Goal: Information Seeking & Learning: Compare options

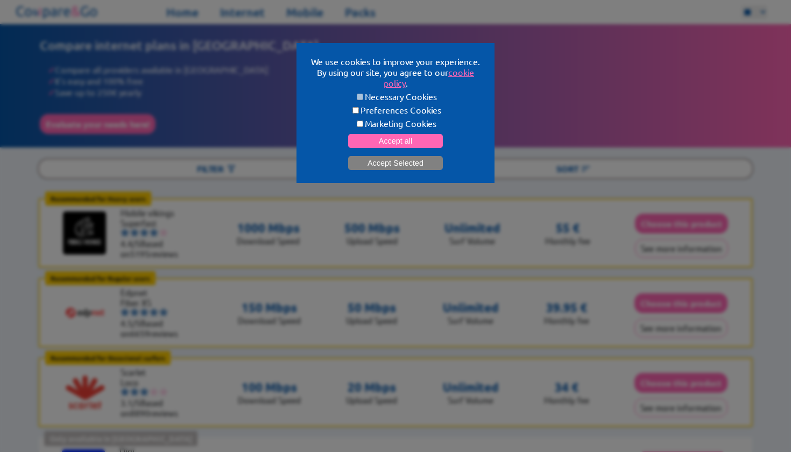
click at [379, 164] on button "Accept Selected" at bounding box center [395, 163] width 95 height 14
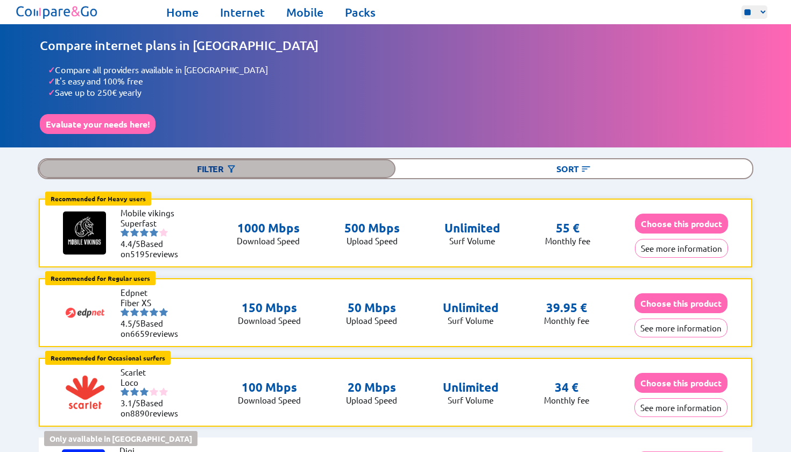
click at [306, 159] on div "Filter" at bounding box center [217, 168] width 357 height 19
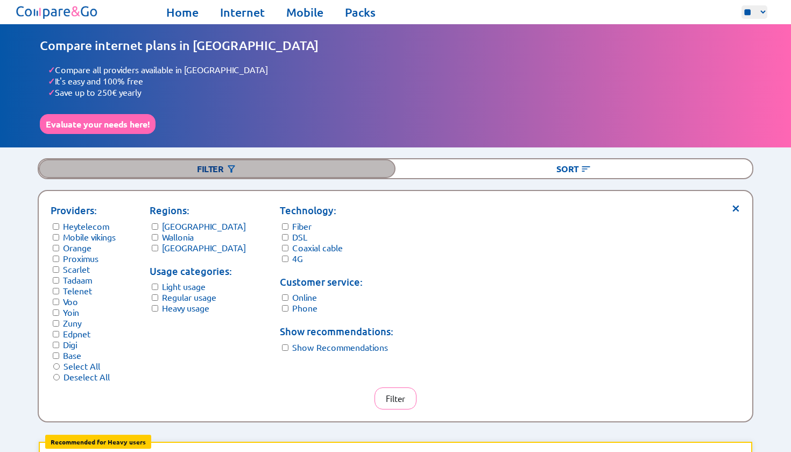
click at [306, 159] on div "Filter" at bounding box center [217, 168] width 357 height 19
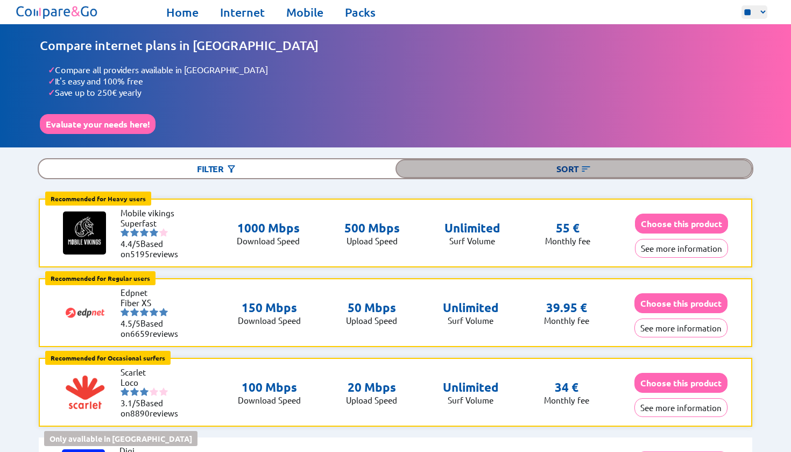
click at [545, 159] on div "Sort" at bounding box center [573, 168] width 357 height 19
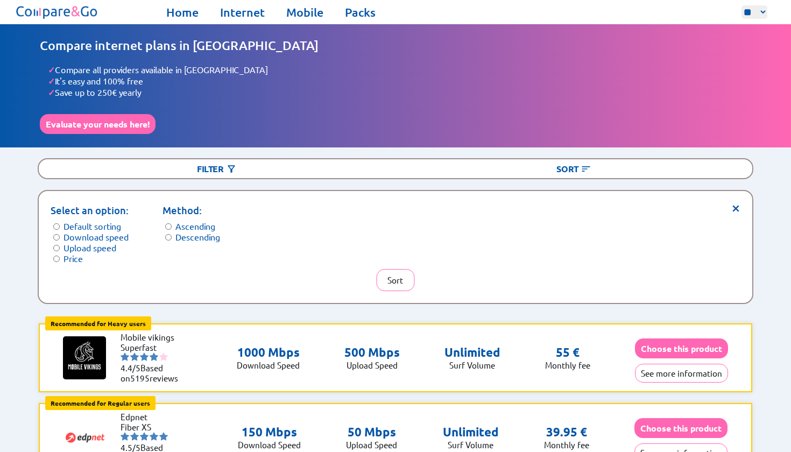
click at [118, 231] on label "Download speed" at bounding box center [95, 236] width 65 height 11
click at [385, 269] on button "Sort" at bounding box center [395, 280] width 38 height 22
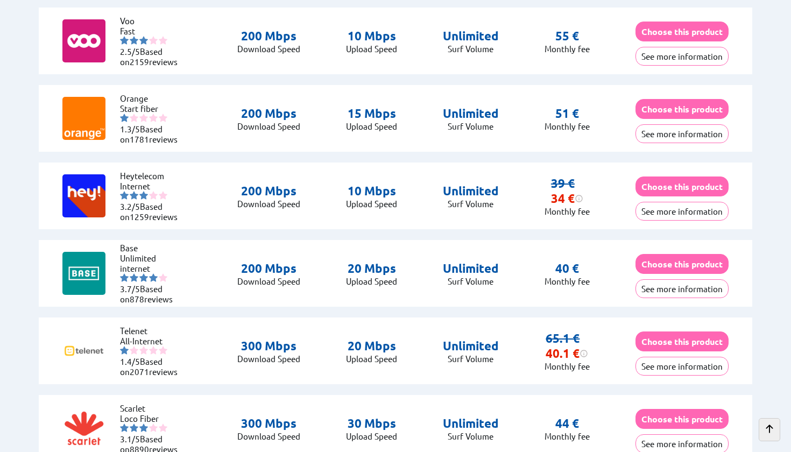
scroll to position [1592, 0]
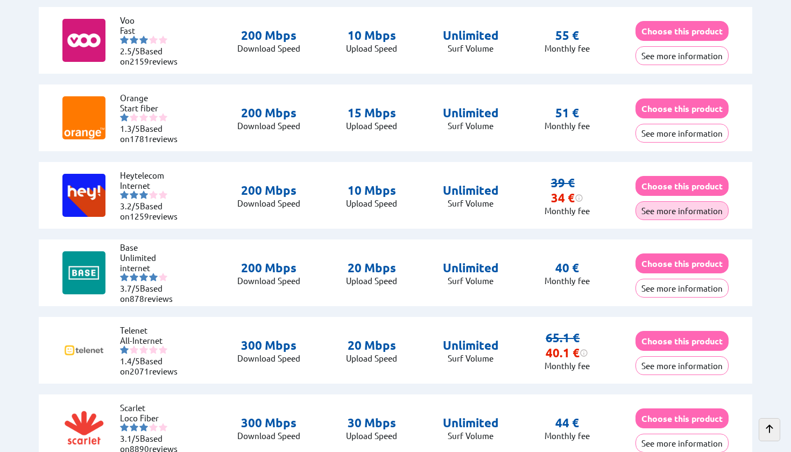
click at [696, 207] on button "See more information" at bounding box center [681, 210] width 93 height 19
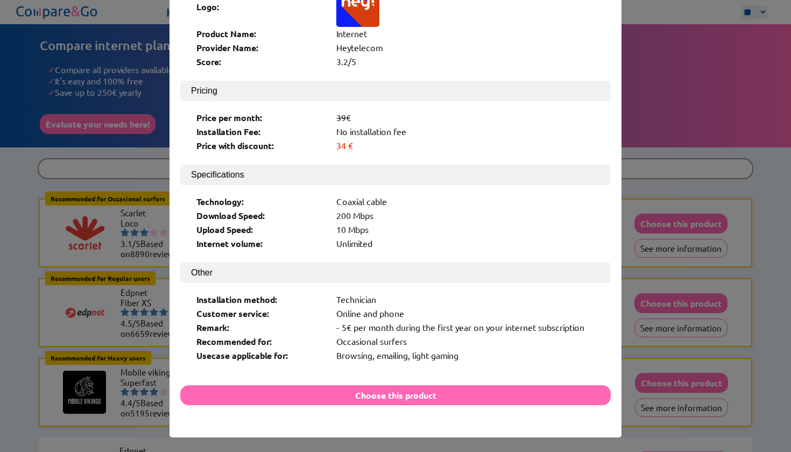
scroll to position [74, 0]
click at [634, 286] on div "× Logo: Product Name: Internet Provider Name: Heytelecom Score: 3.2/5 Pricing P…" at bounding box center [395, 226] width 791 height 452
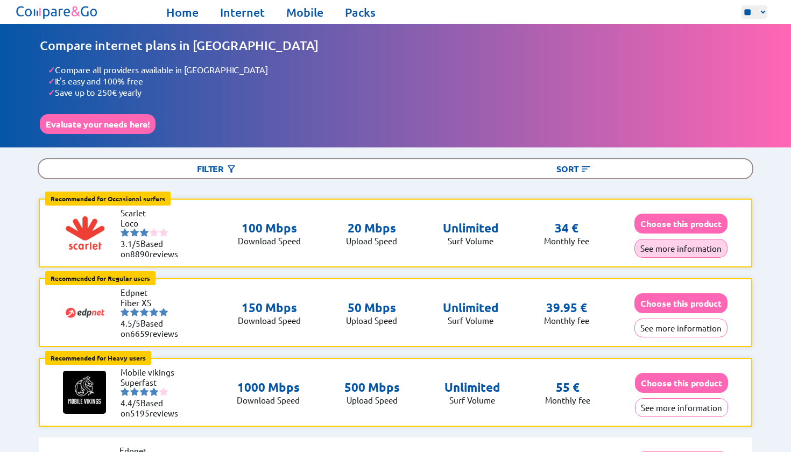
click at [698, 245] on button "See more information" at bounding box center [680, 248] width 93 height 19
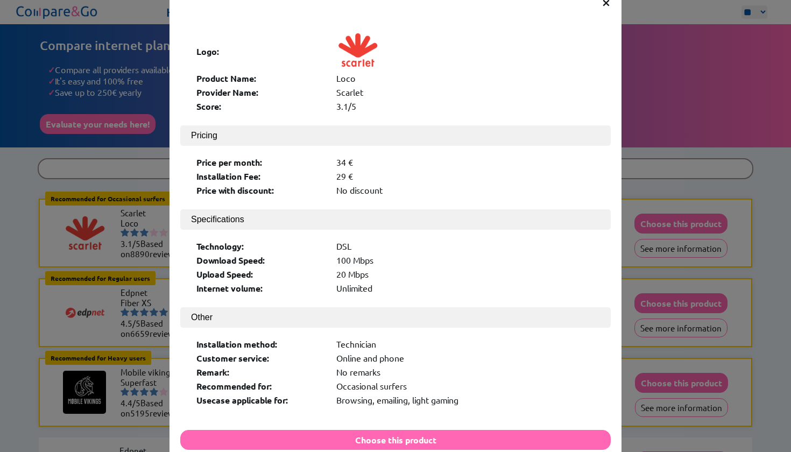
scroll to position [49, 0]
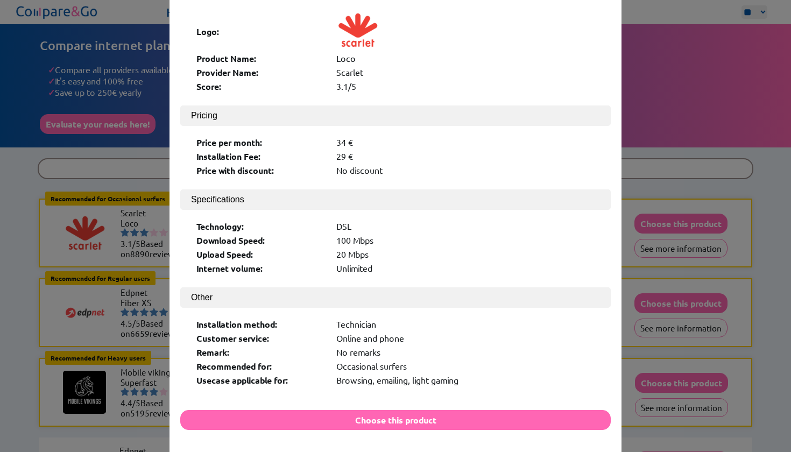
click at [650, 255] on div "× Logo: Product Name: Loco Provider Name: [PERSON_NAME] Score: 3.1/5 Pricing Pr…" at bounding box center [395, 226] width 791 height 452
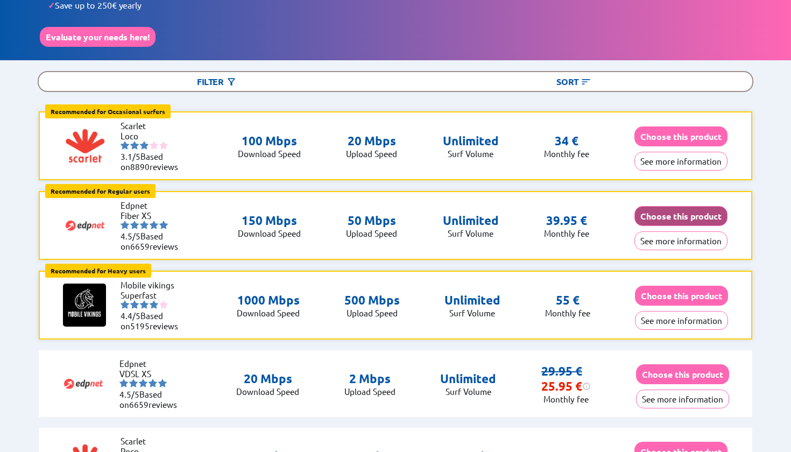
scroll to position [88, 0]
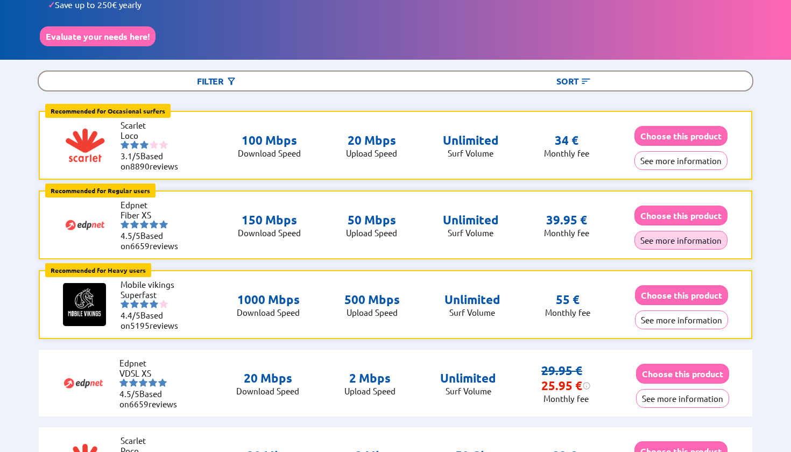
click at [689, 236] on button "See more information" at bounding box center [680, 240] width 93 height 19
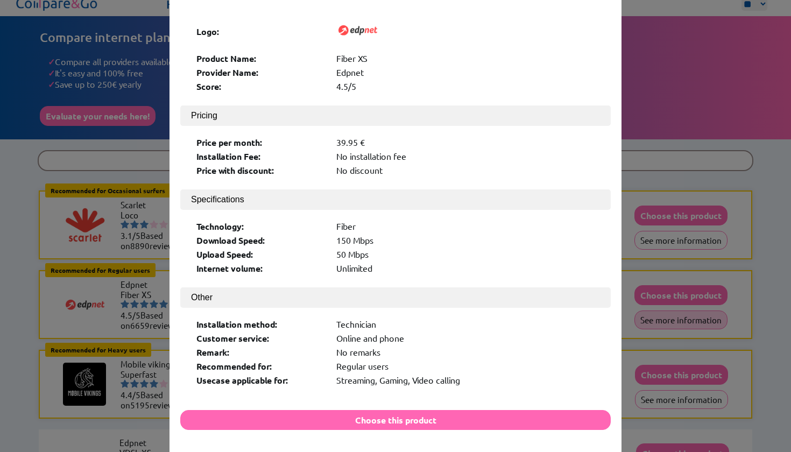
scroll to position [0, 0]
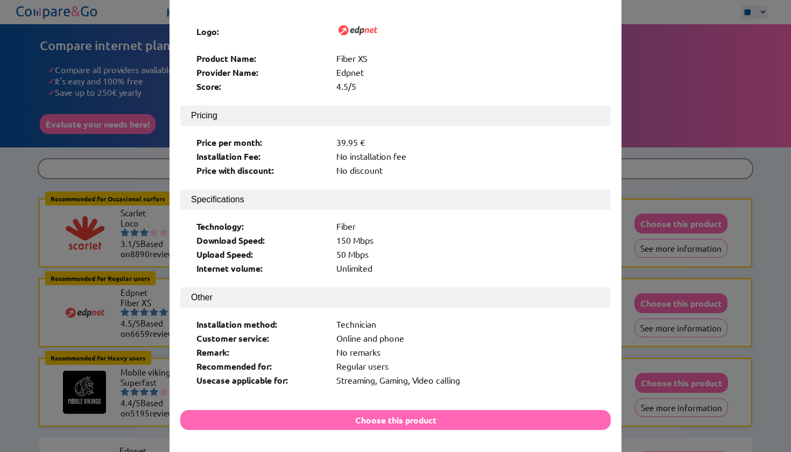
click at [674, 266] on div "× Logo: Product Name: Fiber XS Provider Name: Edpnet Score: 4.5/5 Pricing Price…" at bounding box center [395, 226] width 791 height 452
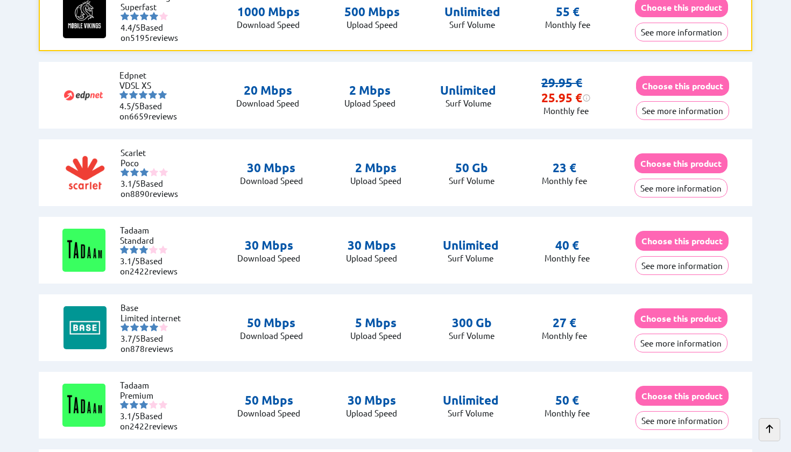
scroll to position [420, 0]
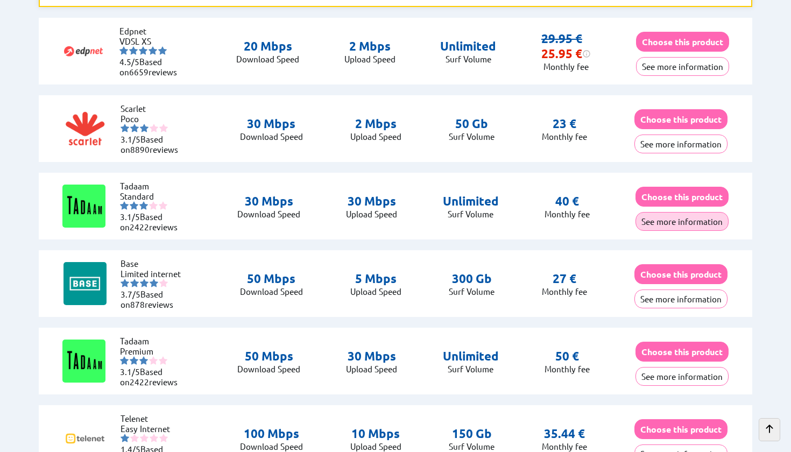
click at [683, 212] on button "See more information" at bounding box center [681, 221] width 93 height 19
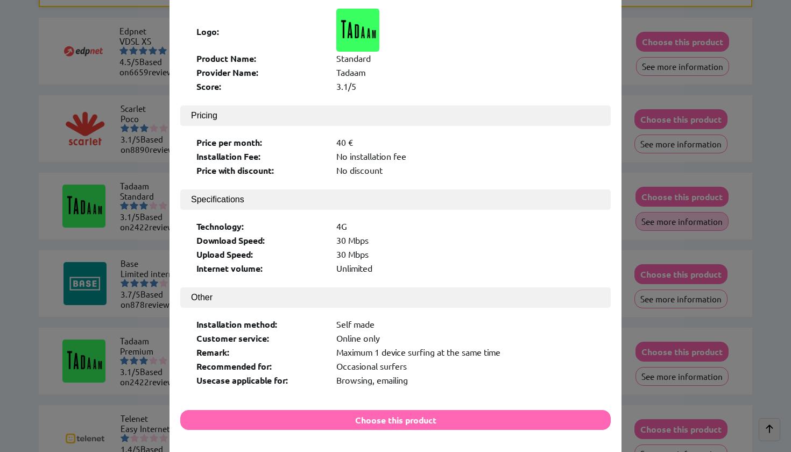
scroll to position [0, 0]
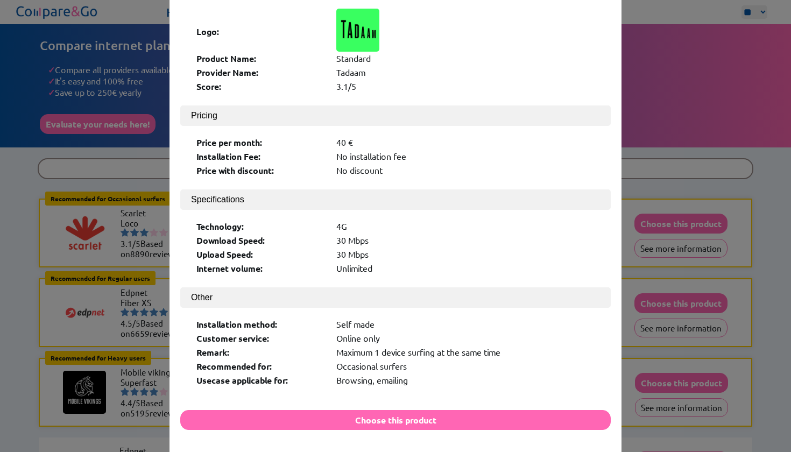
click at [633, 321] on div "× Logo: Product Name: Standard Provider Name: [PERSON_NAME] Score: 3.1/5 Pricin…" at bounding box center [395, 226] width 791 height 452
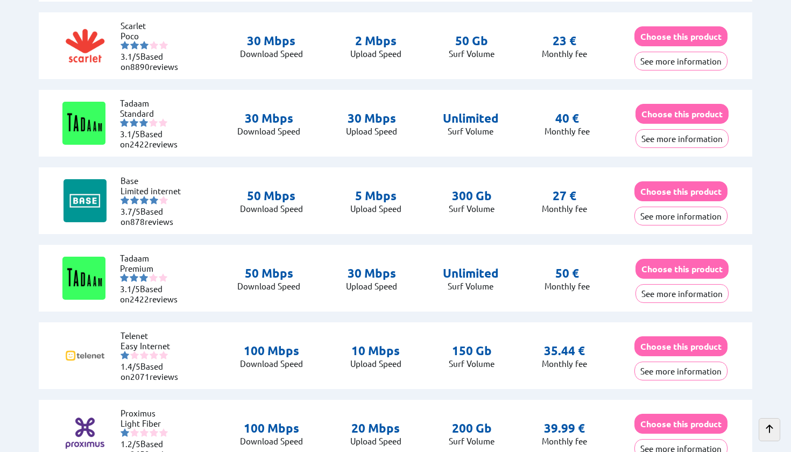
scroll to position [503, 0]
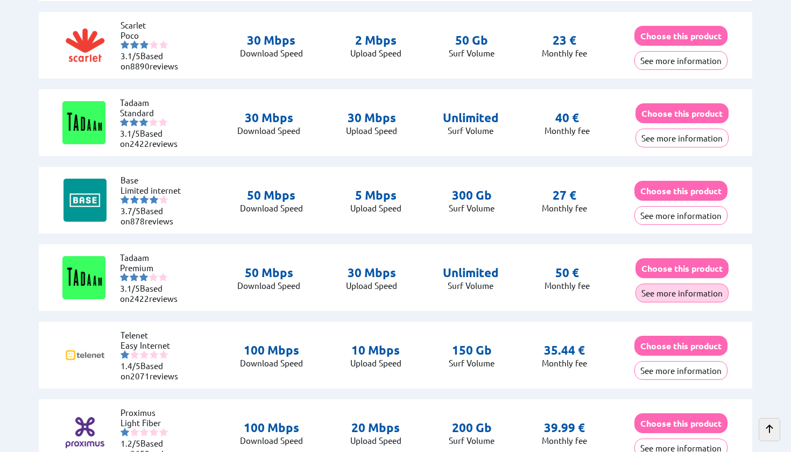
click at [677, 292] on button "See more information" at bounding box center [681, 292] width 93 height 19
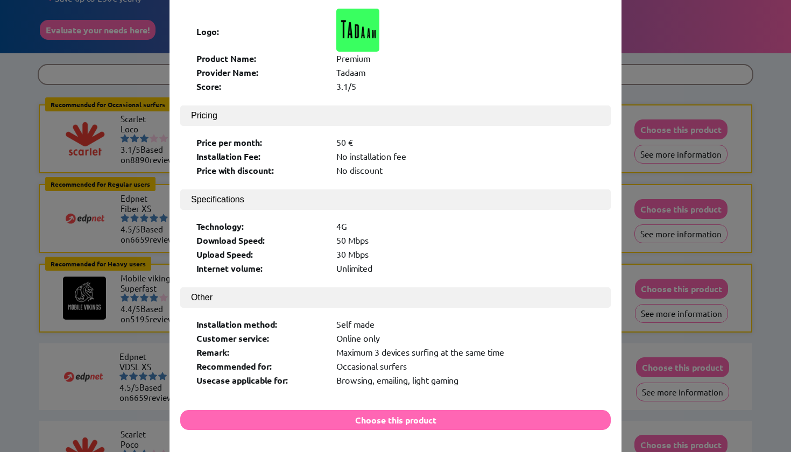
scroll to position [0, 0]
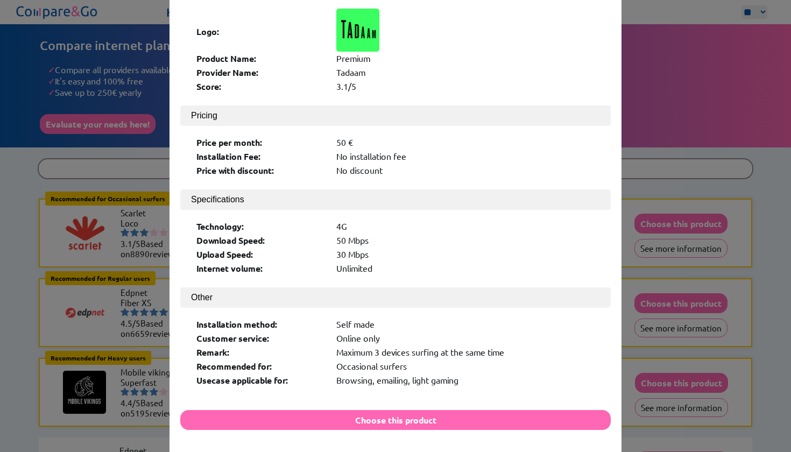
click at [659, 309] on div "× Logo: Product Name: Premium Provider Name: [PERSON_NAME] Score: 3.1/5 Pricing…" at bounding box center [395, 226] width 791 height 452
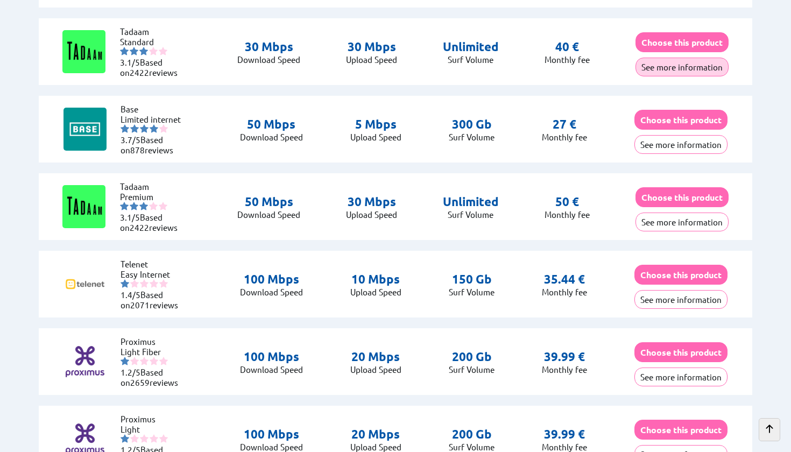
scroll to position [574, 0]
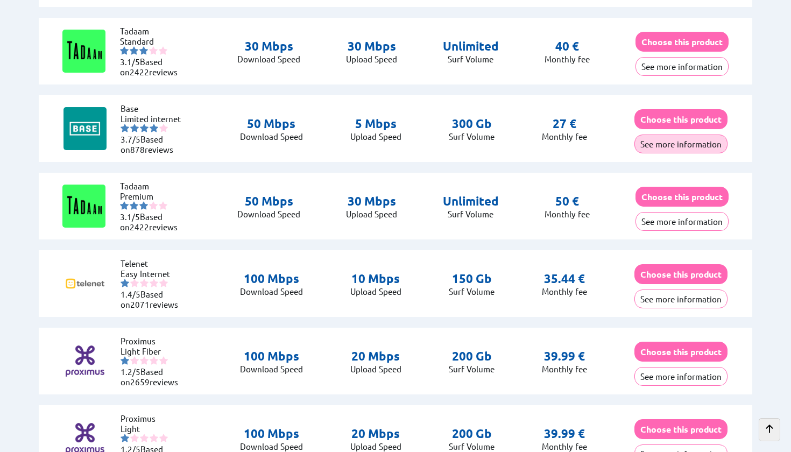
click at [677, 139] on button "See more information" at bounding box center [680, 143] width 93 height 19
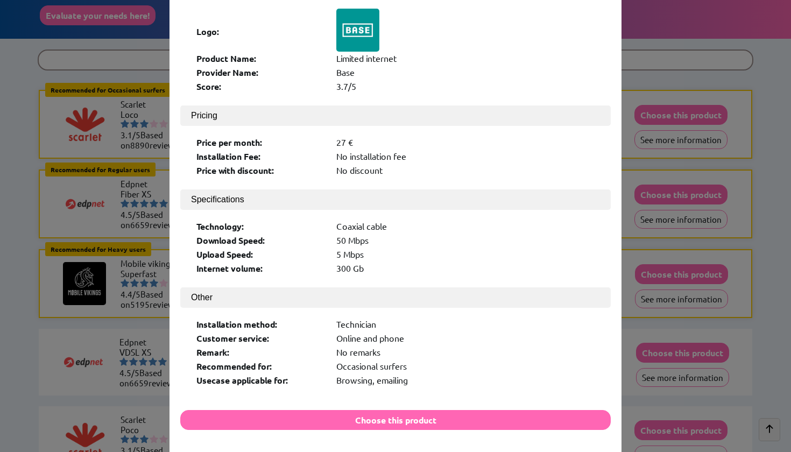
scroll to position [0, 0]
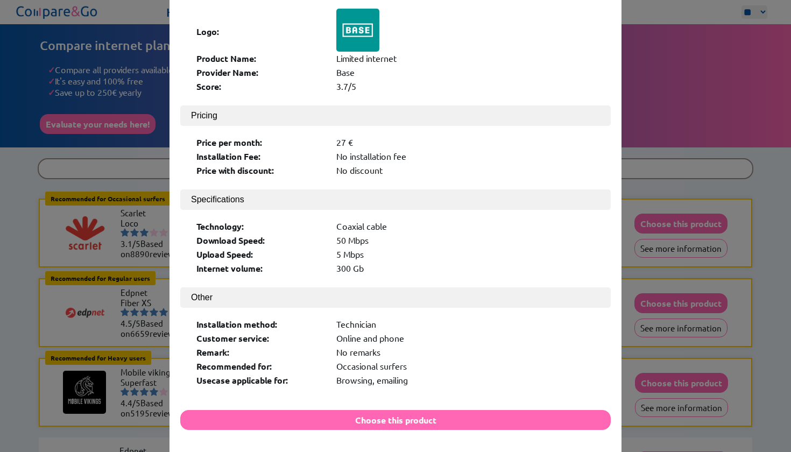
click at [657, 249] on div "× Logo: Product Name: Limited internet Provider Name: Base Score: 3.7/5 Pricing…" at bounding box center [395, 226] width 791 height 452
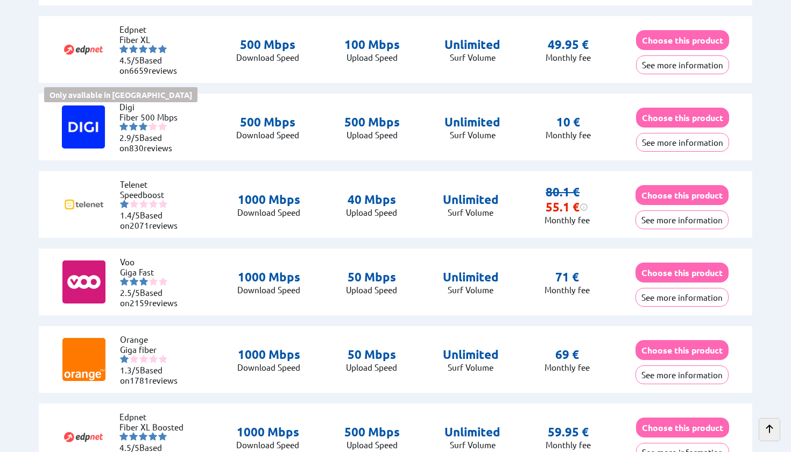
scroll to position [2228, 0]
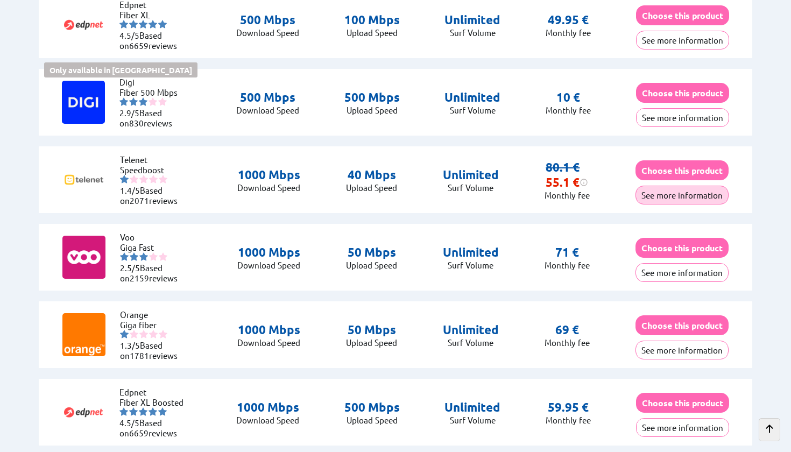
click at [688, 190] on button "See more information" at bounding box center [681, 195] width 93 height 19
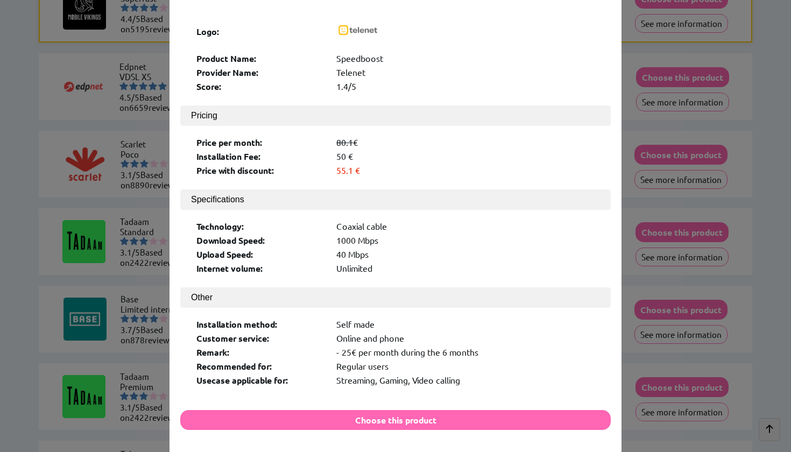
scroll to position [0, 0]
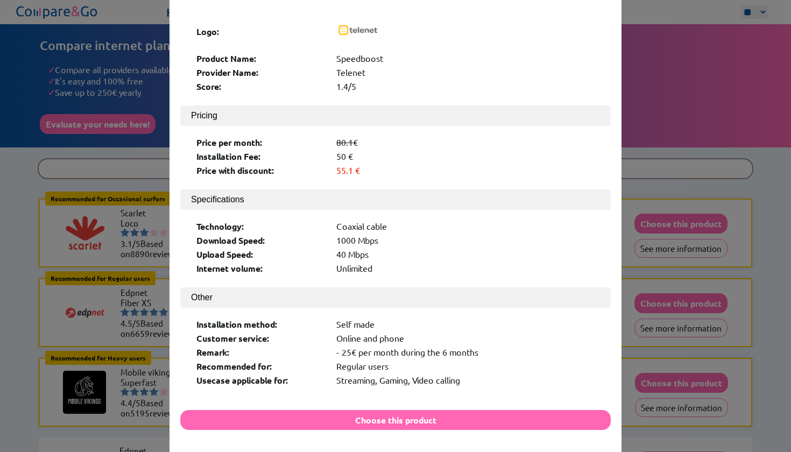
click at [630, 324] on div "× Logo: Product Name: Speedboost Provider Name: Telenet Score: 1.4/5 Pricing Pr…" at bounding box center [395, 226] width 791 height 452
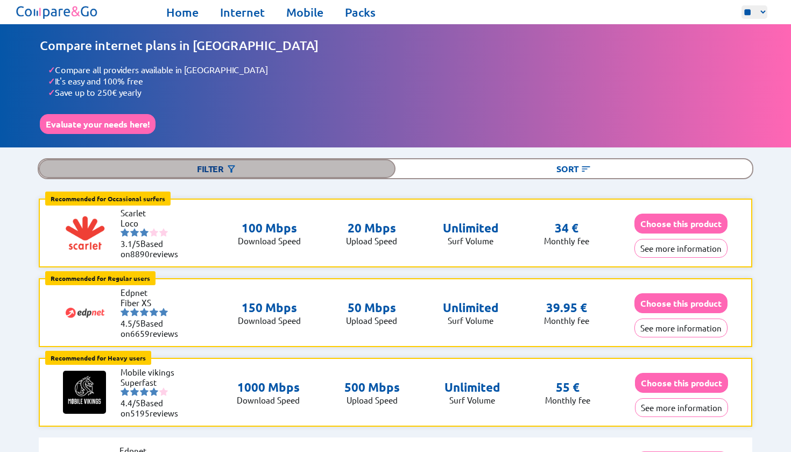
click at [266, 165] on div "Filter" at bounding box center [217, 168] width 357 height 19
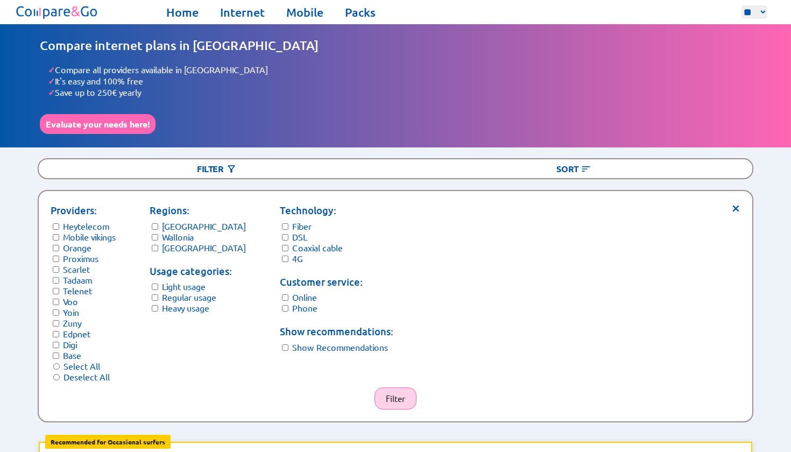
click at [393, 395] on button "Filter" at bounding box center [395, 398] width 42 height 22
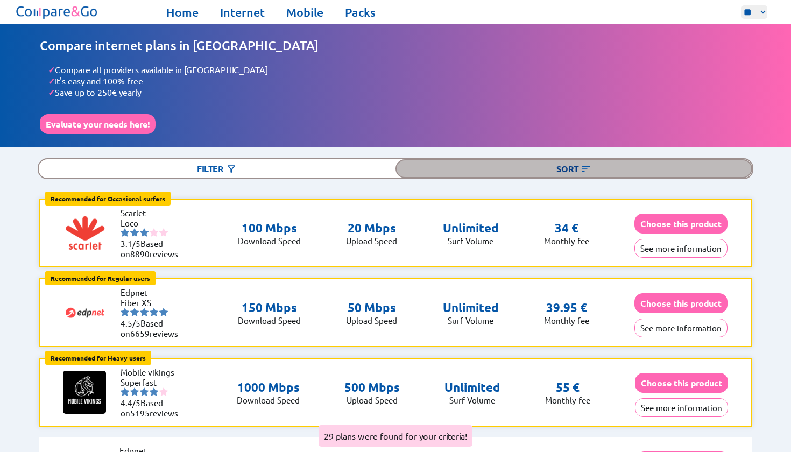
click at [509, 161] on div "Sort" at bounding box center [573, 168] width 357 height 19
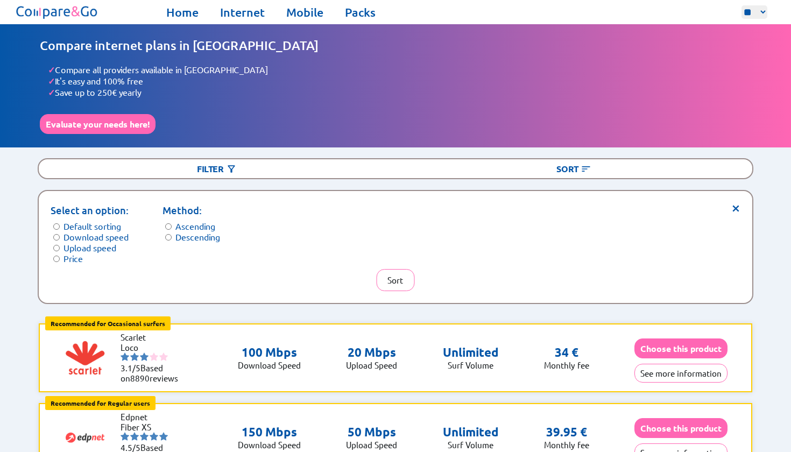
click at [105, 221] on label "Default sorting" at bounding box center [92, 226] width 58 height 11
click at [103, 231] on label "Download speed" at bounding box center [95, 236] width 65 height 11
click at [396, 280] on button "Sort" at bounding box center [395, 280] width 38 height 22
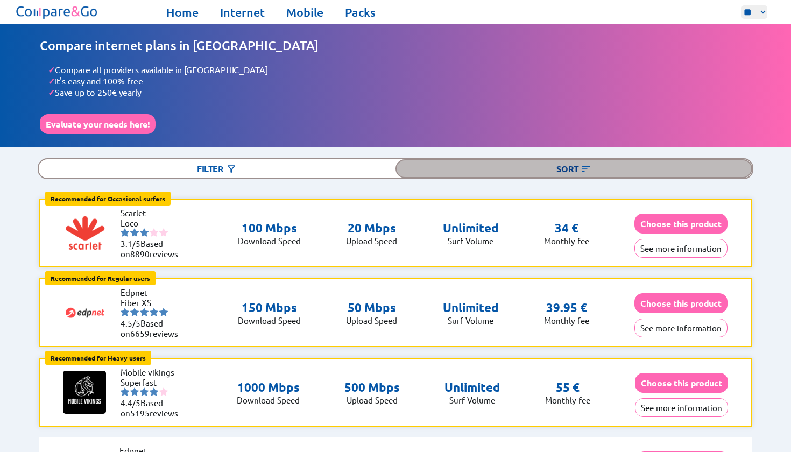
click at [597, 167] on div "Sort" at bounding box center [573, 168] width 357 height 19
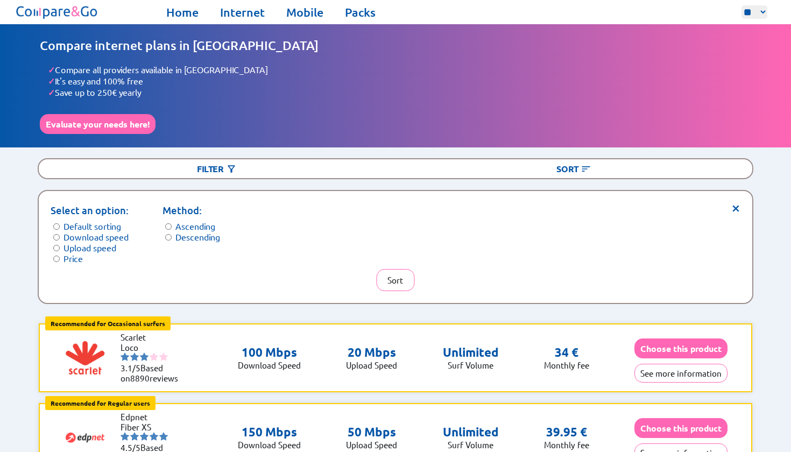
click at [193, 231] on label "Descending" at bounding box center [197, 236] width 45 height 11
click at [391, 269] on button "Sort" at bounding box center [395, 280] width 38 height 22
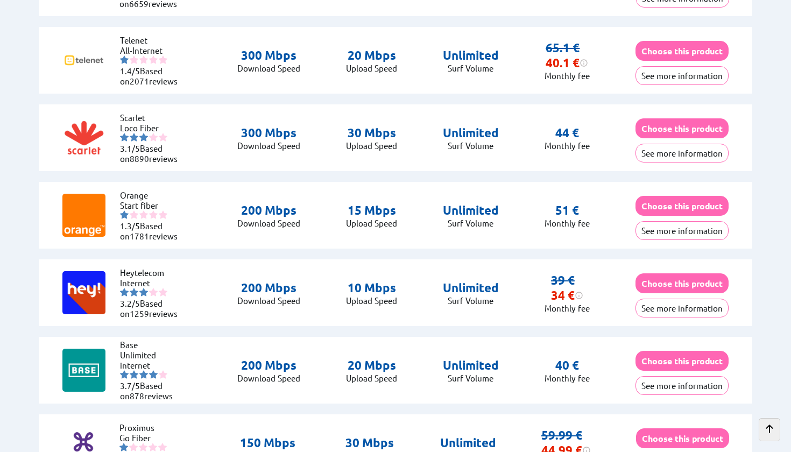
scroll to position [1116, 0]
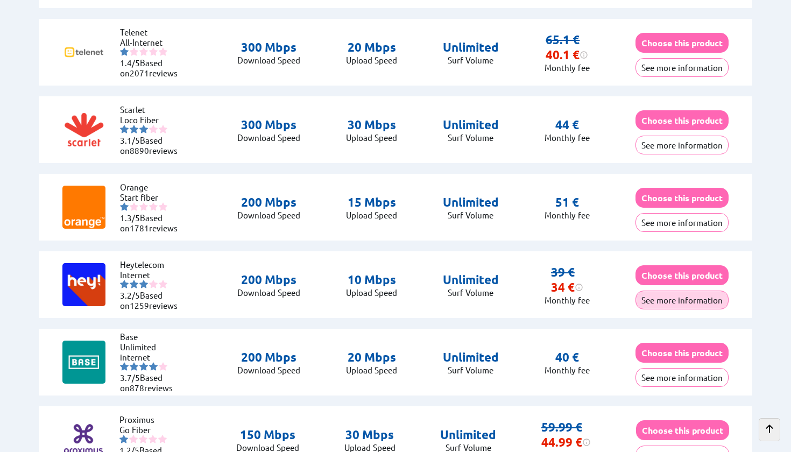
click at [692, 293] on button "See more information" at bounding box center [681, 299] width 93 height 19
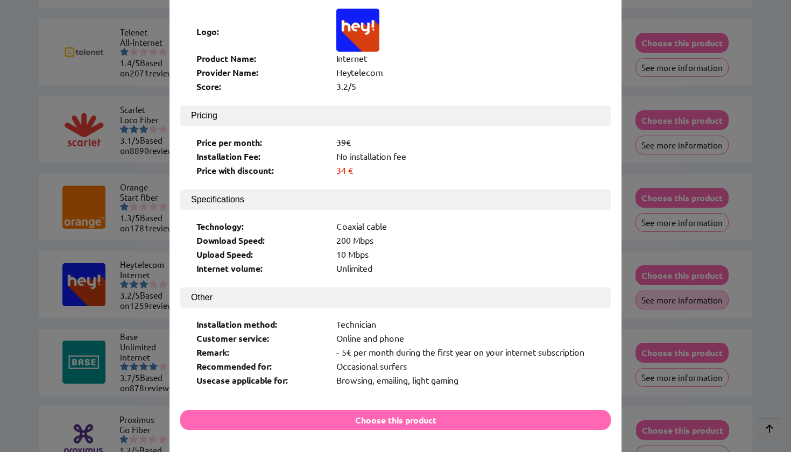
scroll to position [0, 0]
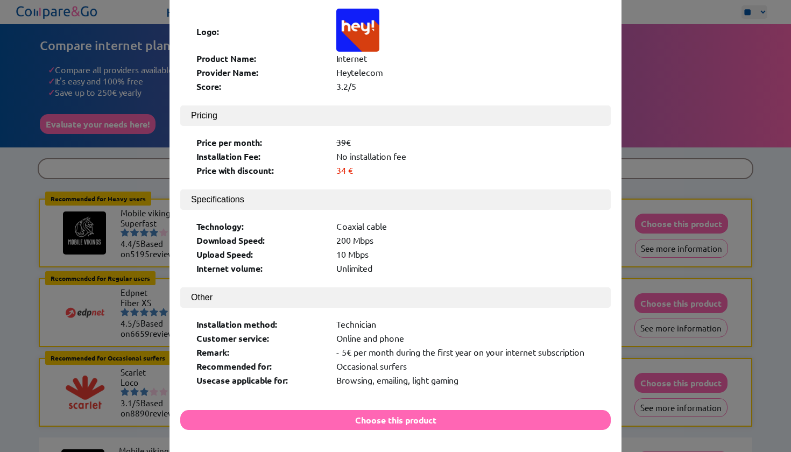
click at [619, 359] on div "× Logo: Product Name: Internet Provider Name: Heytelecom Score: 3.2/5 Pricing P…" at bounding box center [395, 214] width 452 height 495
click at [645, 311] on div "× Logo: Product Name: Internet Provider Name: Heytelecom Score: 3.2/5 Pricing P…" at bounding box center [395, 226] width 791 height 452
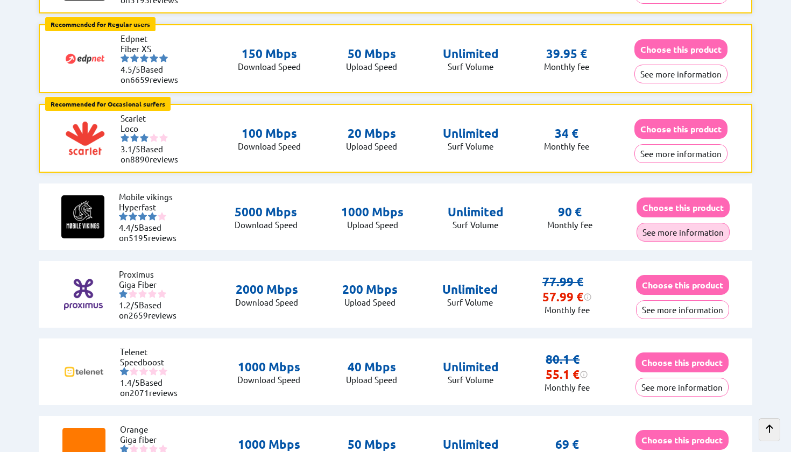
click at [655, 223] on button "See more information" at bounding box center [682, 232] width 93 height 19
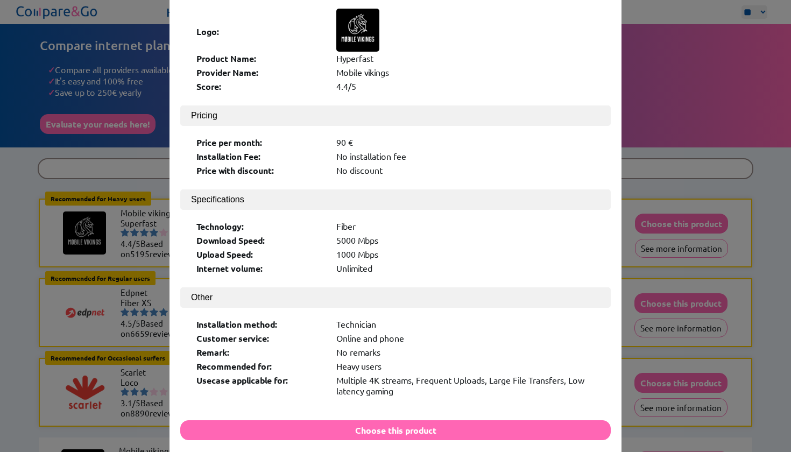
click at [658, 339] on div "× Logo: Product Name: Hyperfast Provider Name: Mobile vikings Score: 4.4/5 Pric…" at bounding box center [395, 226] width 791 height 452
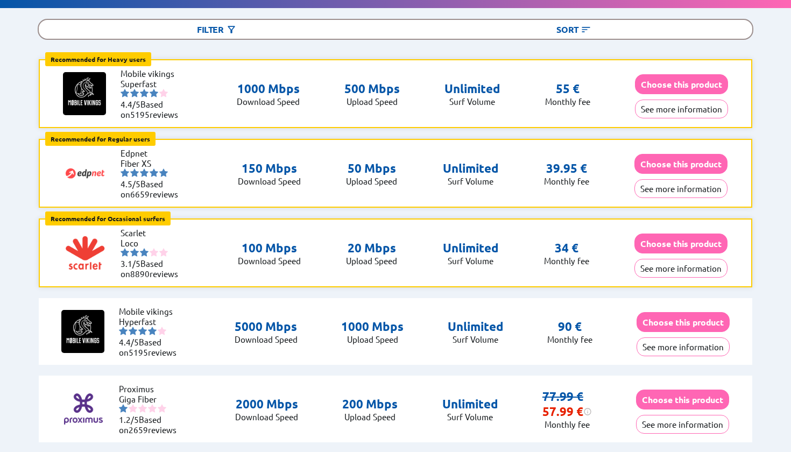
scroll to position [140, 0]
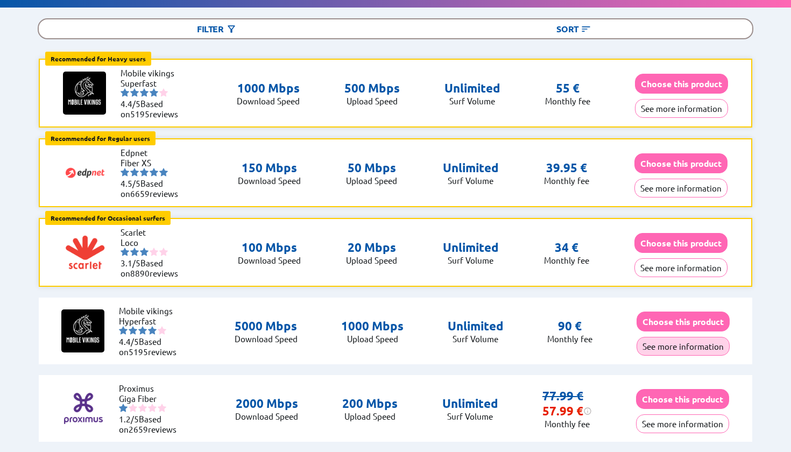
click at [676, 339] on button "See more information" at bounding box center [682, 346] width 93 height 19
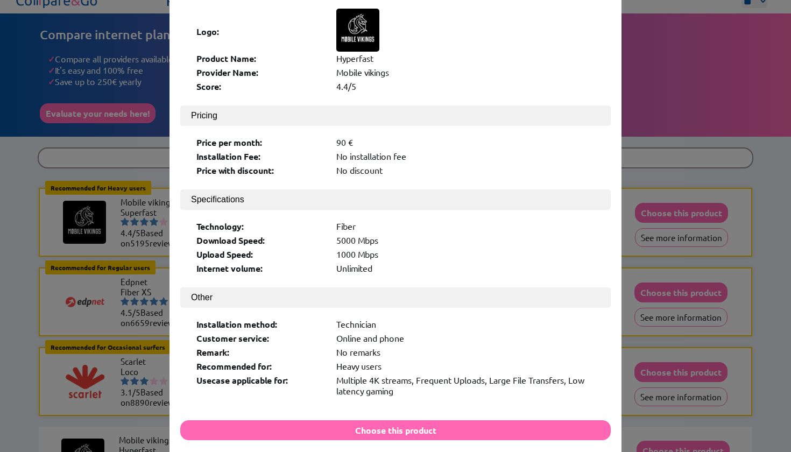
scroll to position [0, 0]
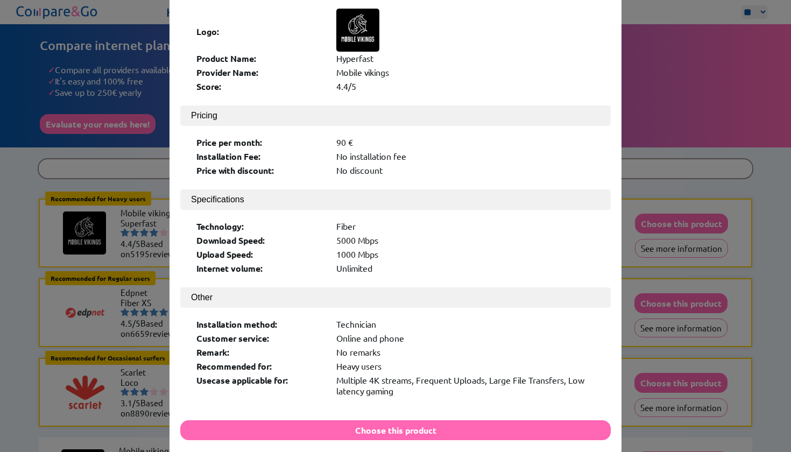
click at [640, 356] on div "× Logo: Product Name: Hyperfast Provider Name: Mobile vikings Score: 4.4/5 Pric…" at bounding box center [395, 226] width 791 height 452
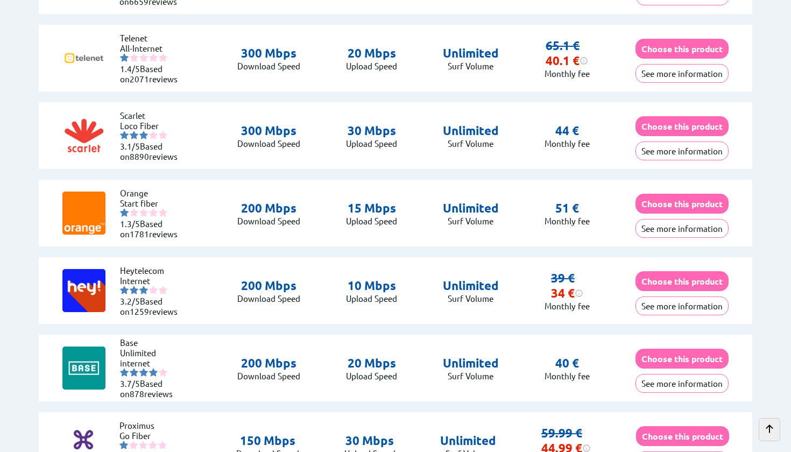
scroll to position [1112, 0]
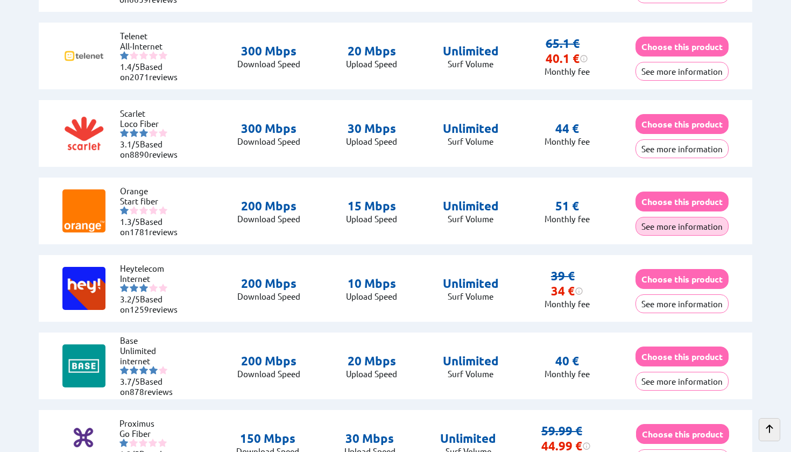
click at [675, 224] on button "See more information" at bounding box center [681, 226] width 93 height 19
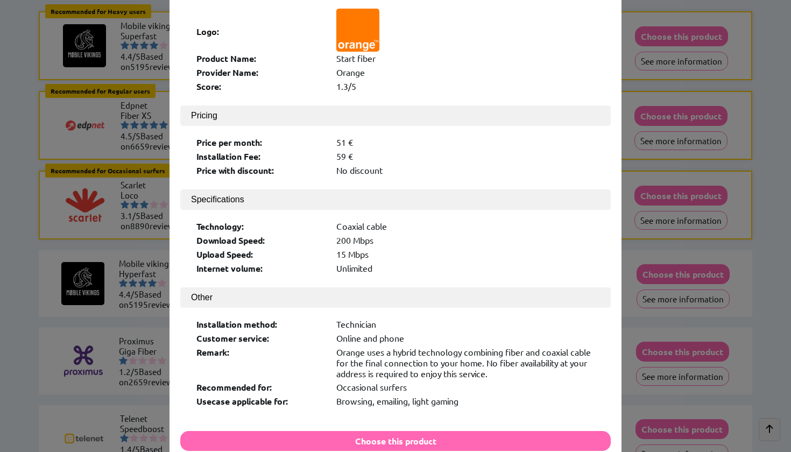
scroll to position [0, 0]
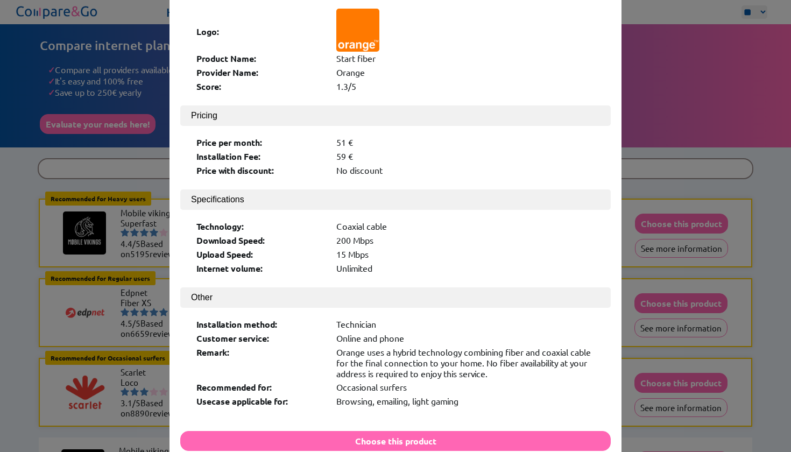
click at [632, 358] on div "× Logo: Product Name: Start fiber Provider Name: Orange Score: 1.3/5 Pricing Pr…" at bounding box center [395, 226] width 791 height 452
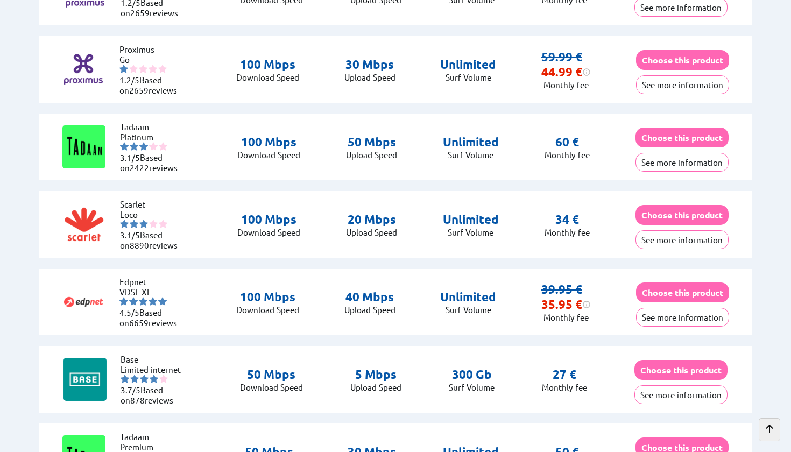
scroll to position [1968, 0]
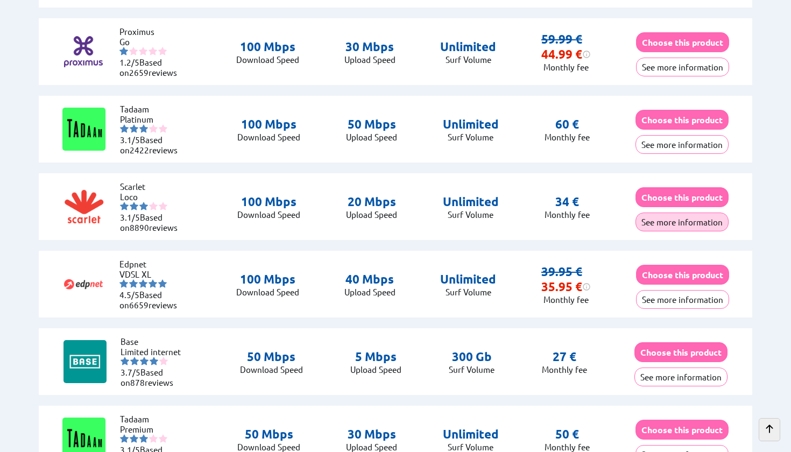
click at [661, 214] on button "See more information" at bounding box center [681, 221] width 93 height 19
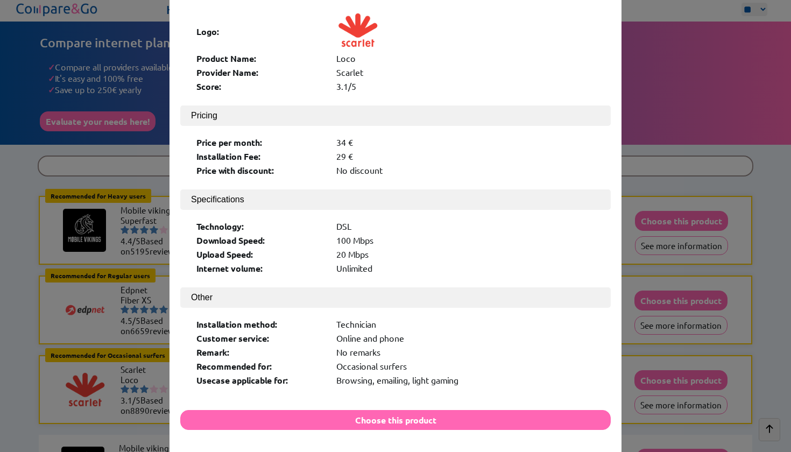
scroll to position [0, 0]
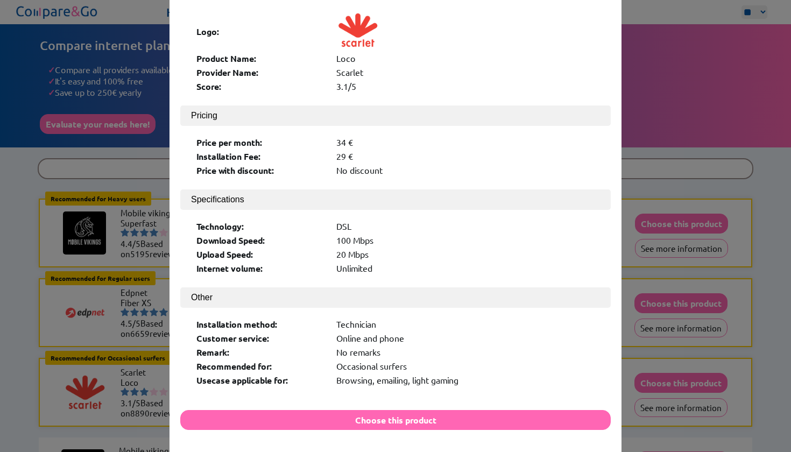
click at [668, 302] on div "× Logo: Product Name: Loco Provider Name: [PERSON_NAME] Score: 3.1/5 Pricing Pr…" at bounding box center [395, 226] width 791 height 452
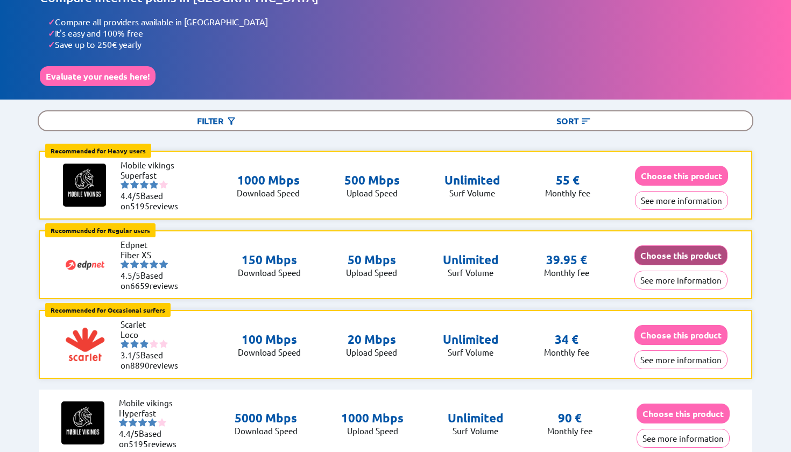
scroll to position [61, 0]
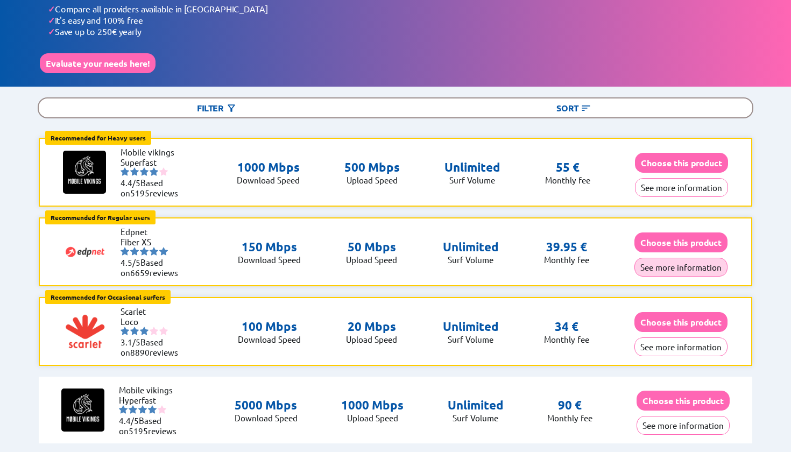
click at [659, 263] on button "See more information" at bounding box center [680, 267] width 93 height 19
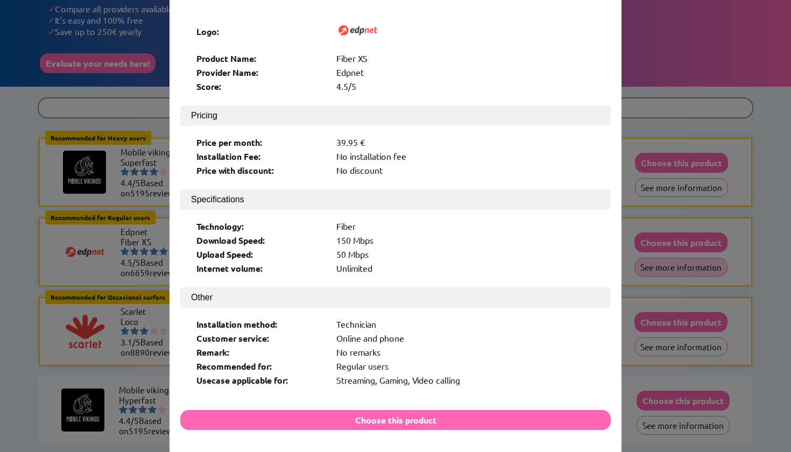
scroll to position [0, 0]
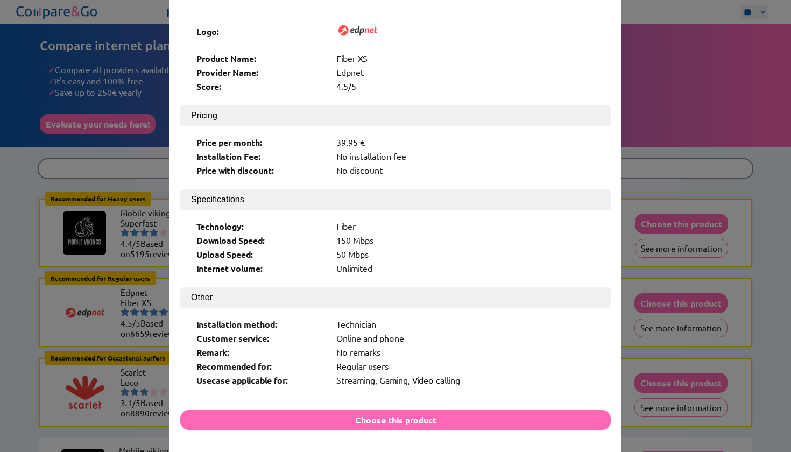
click at [696, 321] on div "× Logo: Product Name: Fiber XS Provider Name: Edpnet Score: 4.5/5 Pricing Price…" at bounding box center [395, 226] width 791 height 452
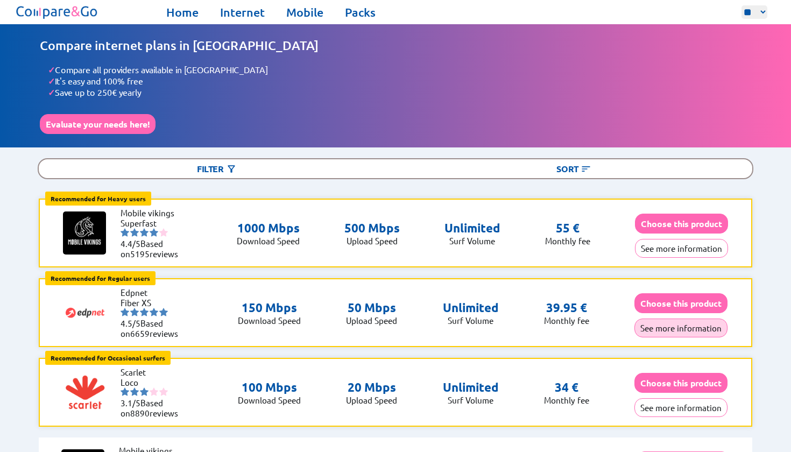
click at [676, 319] on button "See more information" at bounding box center [680, 327] width 93 height 19
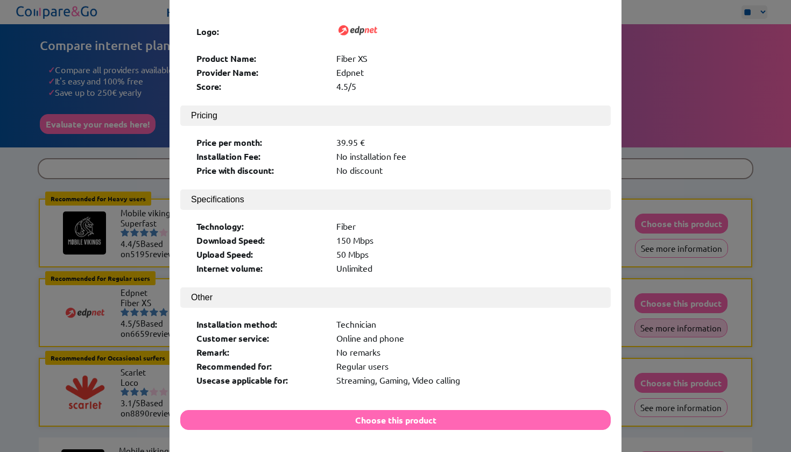
click at [676, 319] on div "× Logo: Product Name: Fiber XS Provider Name: Edpnet Score: 4.5/5 Pricing Price…" at bounding box center [395, 226] width 791 height 452
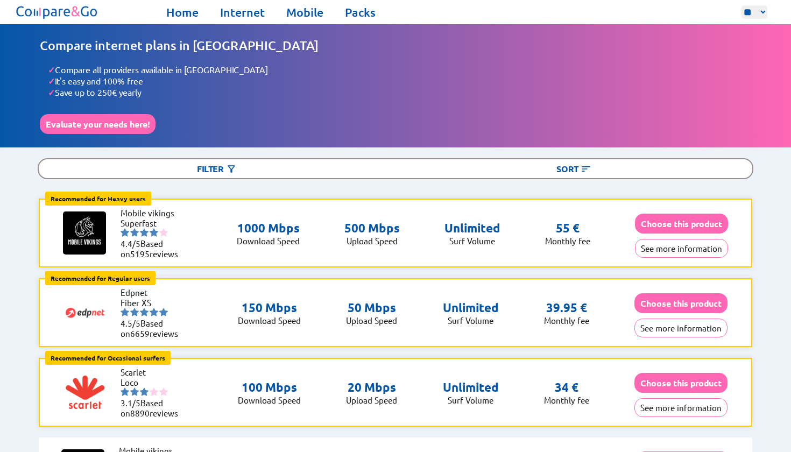
click at [75, 304] on img at bounding box center [84, 312] width 43 height 43
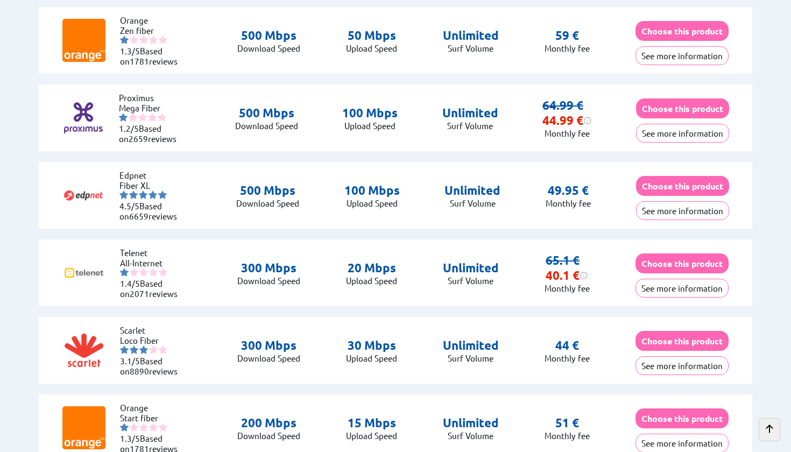
scroll to position [894, 0]
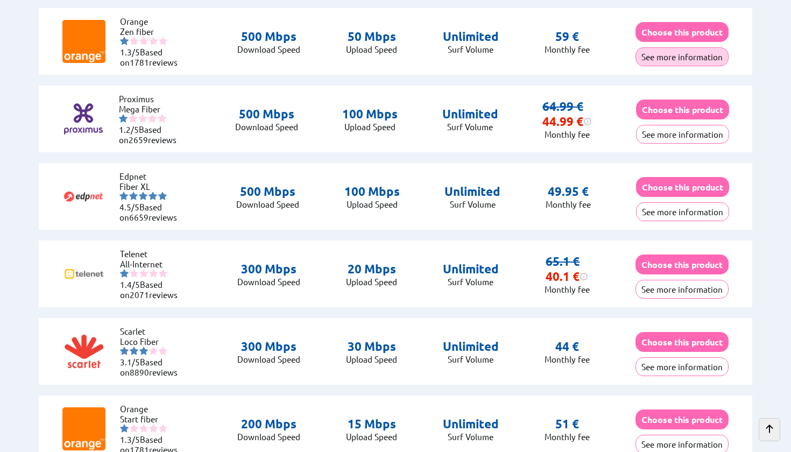
click at [702, 49] on button "See more information" at bounding box center [681, 56] width 93 height 19
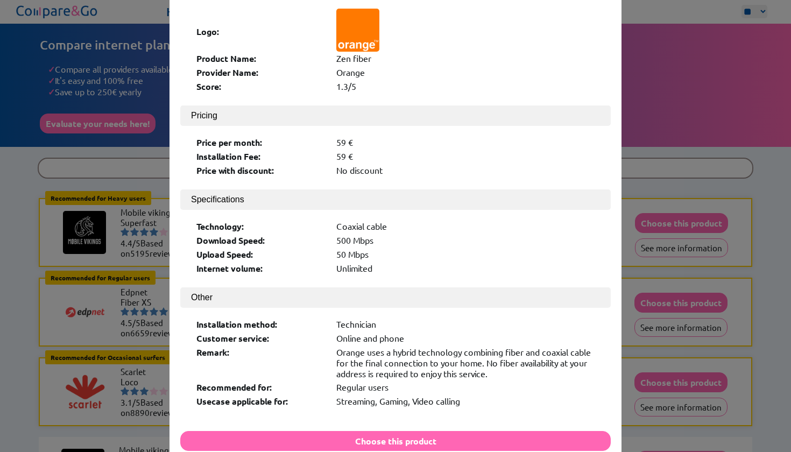
scroll to position [0, 0]
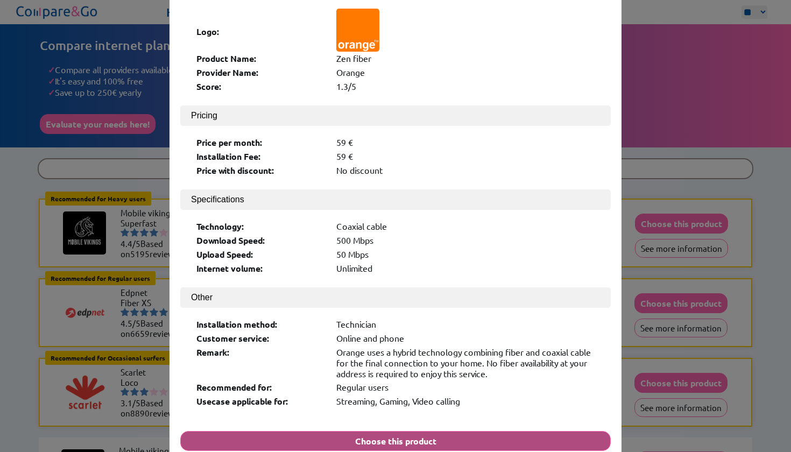
click at [458, 431] on button "Choose this product" at bounding box center [395, 441] width 430 height 20
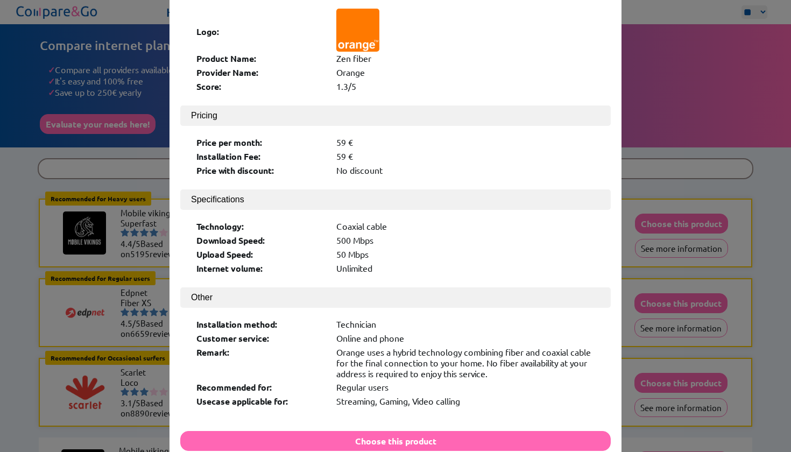
click at [687, 164] on div "× Logo: Product Name: Zen fiber Provider Name: Orange Score: 1.3/5 Pricing Pric…" at bounding box center [395, 226] width 791 height 452
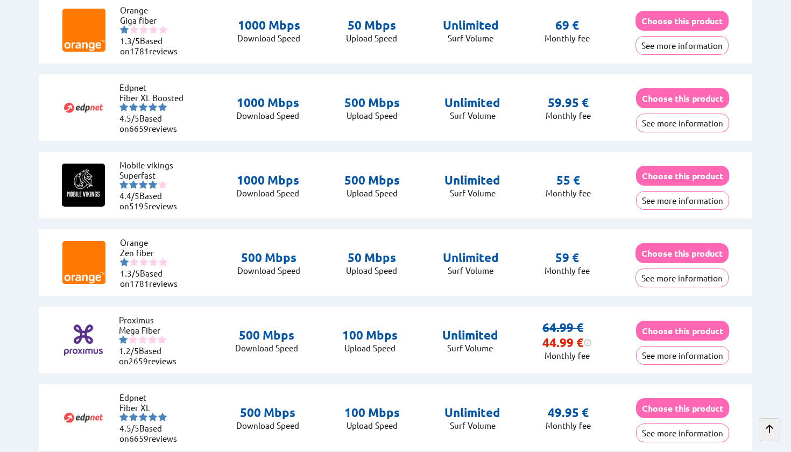
scroll to position [674, 0]
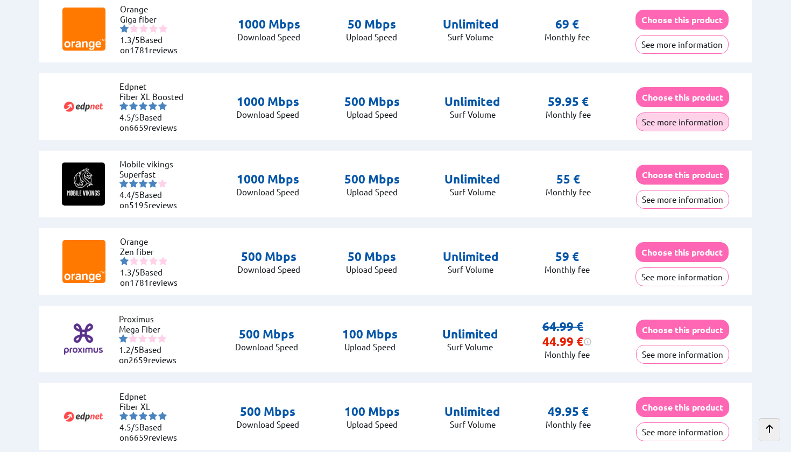
click at [686, 117] on button "See more information" at bounding box center [682, 121] width 93 height 19
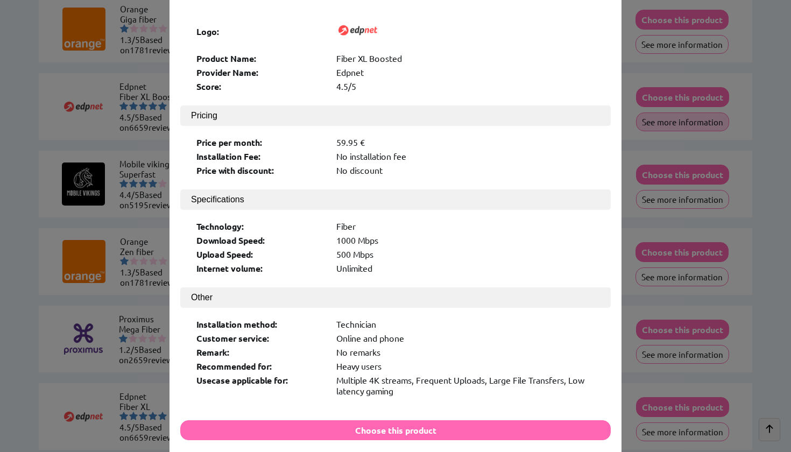
scroll to position [0, 0]
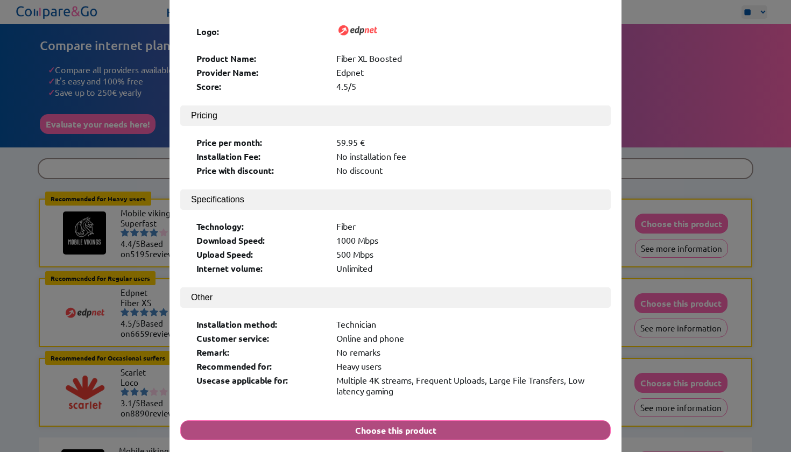
click at [388, 420] on button "Choose this product" at bounding box center [395, 430] width 430 height 20
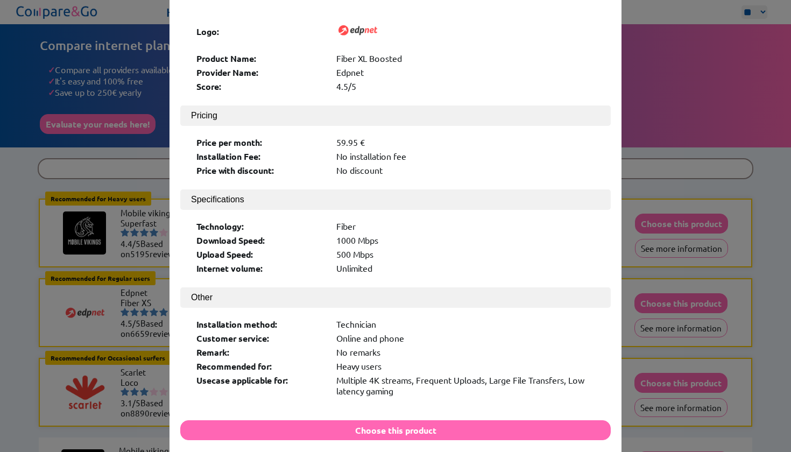
click at [733, 222] on div "× Logo: Product Name: Fiber XL Boosted Provider Name: Edpnet Score: 4.5/5 Prici…" at bounding box center [395, 226] width 791 height 452
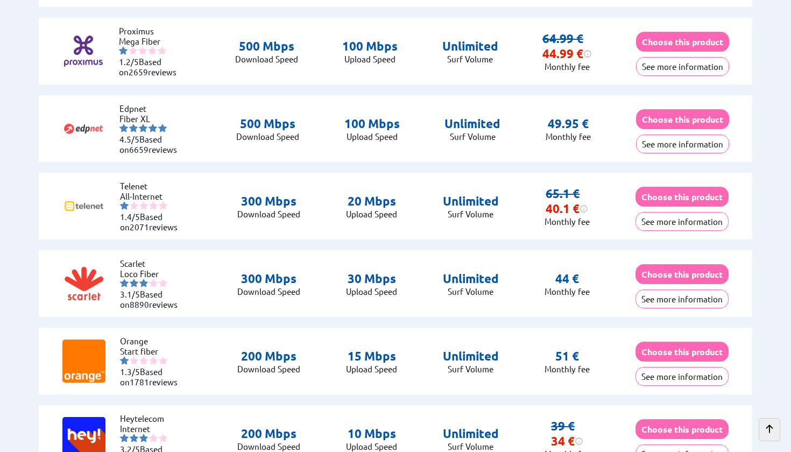
scroll to position [1012, 0]
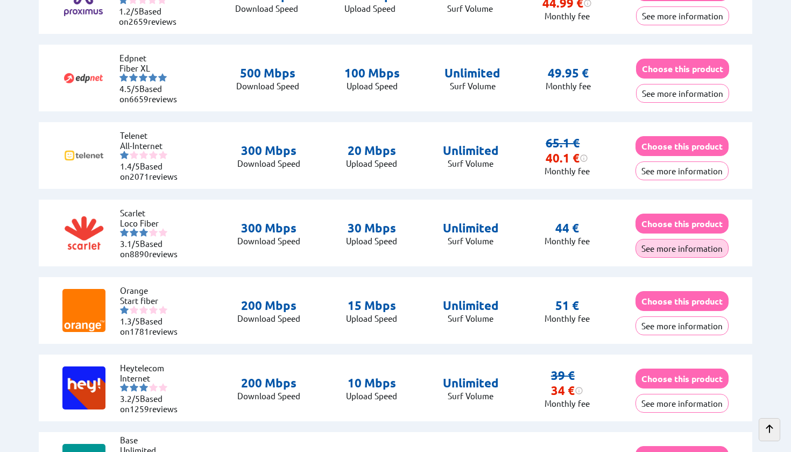
click at [674, 239] on button "See more information" at bounding box center [681, 248] width 93 height 19
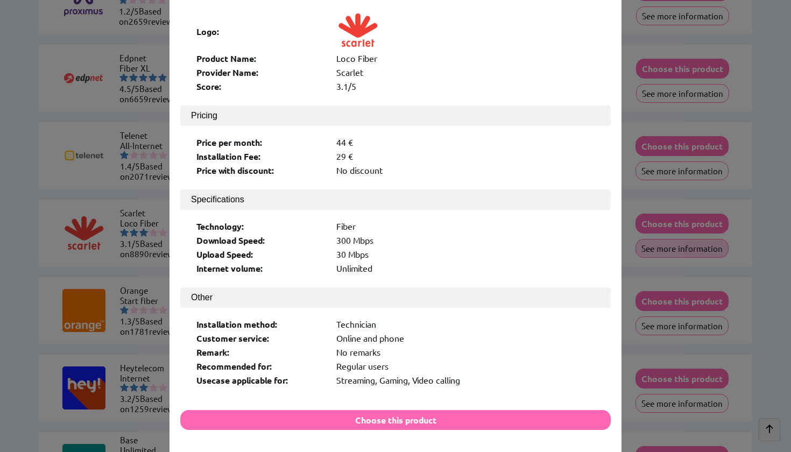
scroll to position [0, 0]
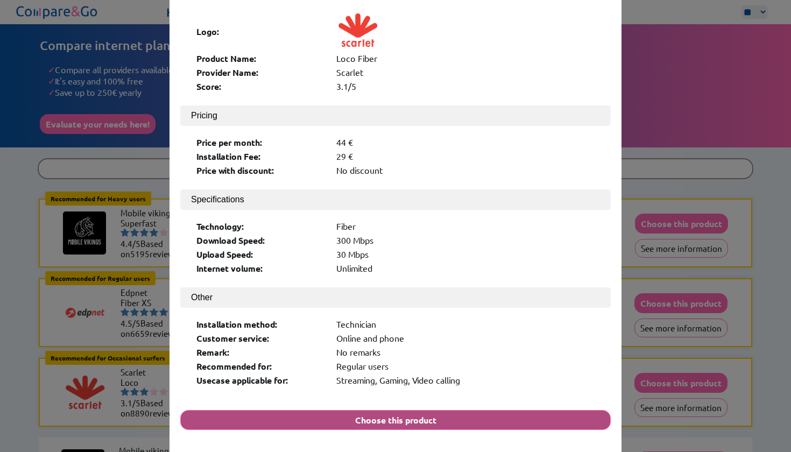
click at [385, 410] on button "Choose this product" at bounding box center [395, 420] width 430 height 20
